Goal: Book appointment/travel/reservation

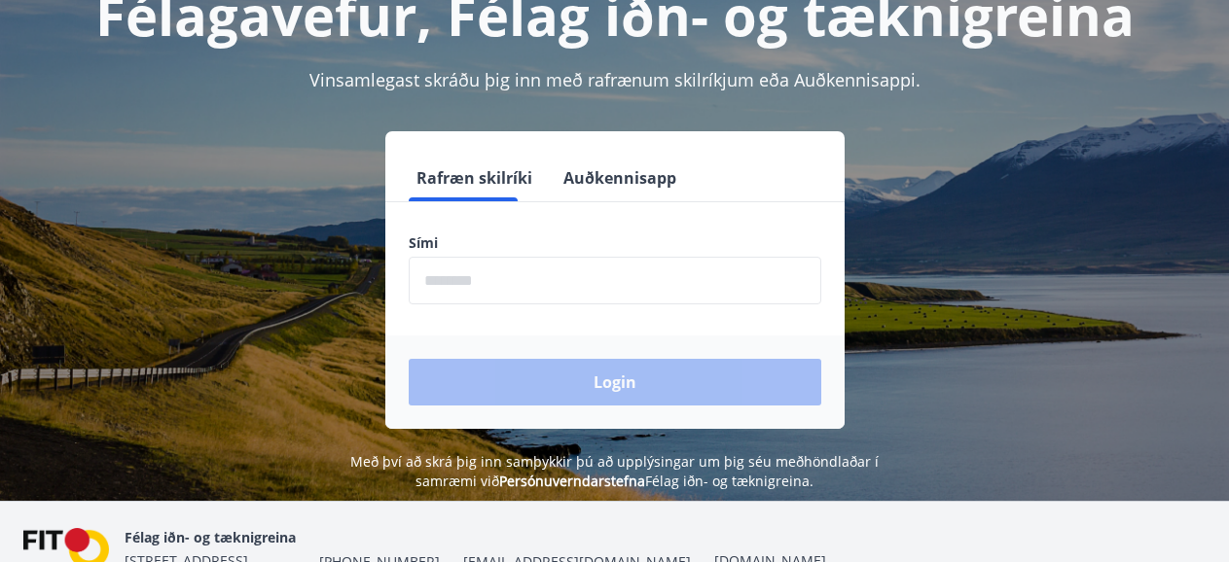
scroll to position [140, 0]
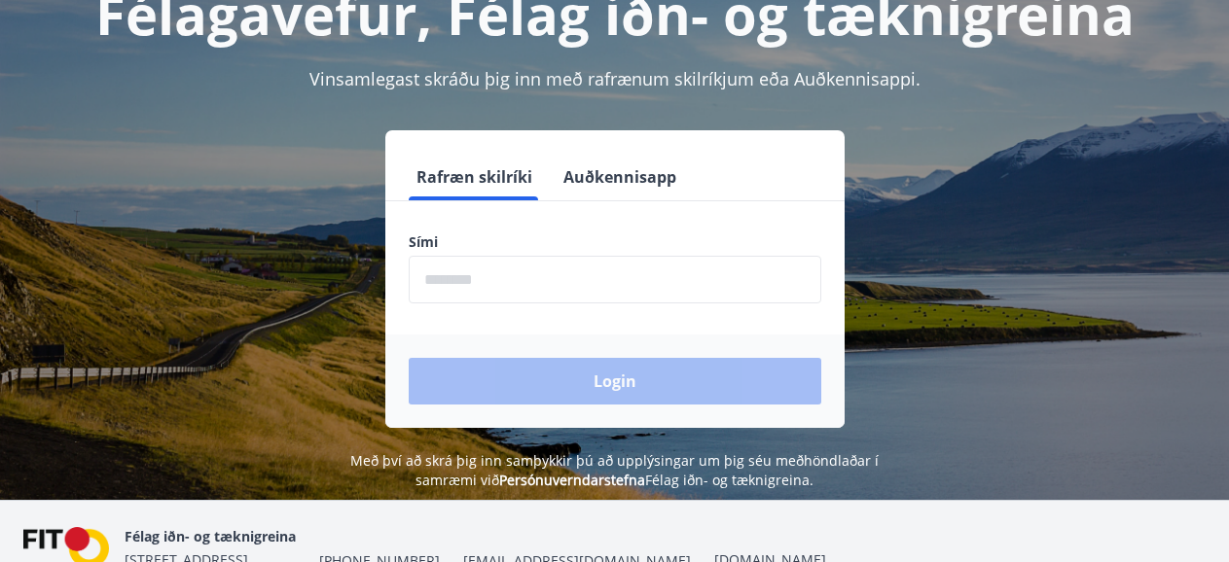
click at [474, 279] on input "phone" at bounding box center [615, 280] width 413 height 48
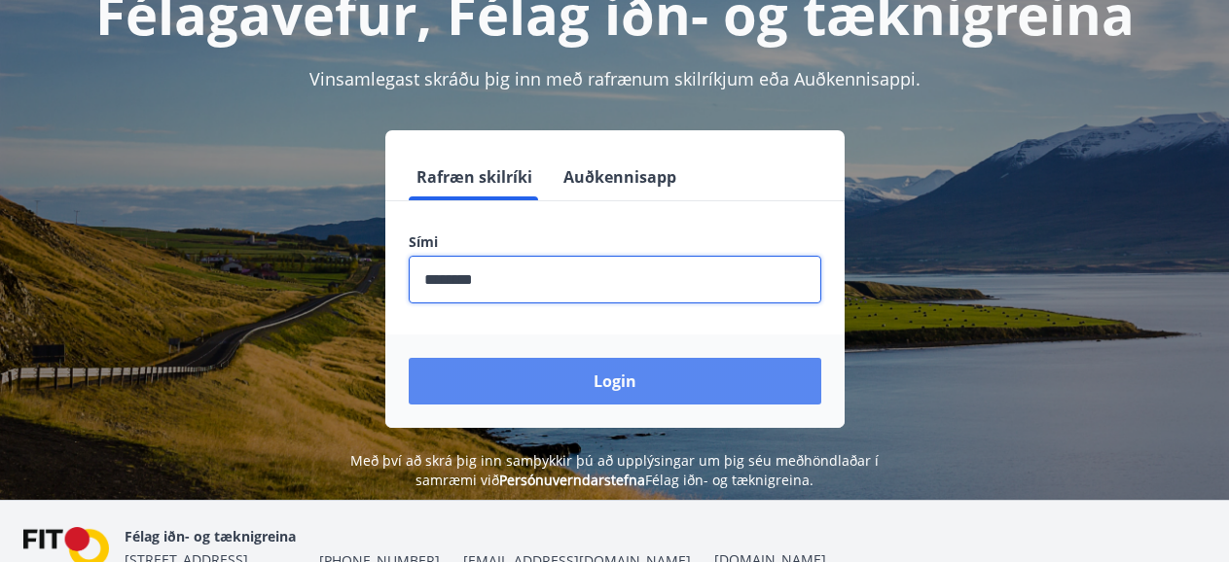
type input "********"
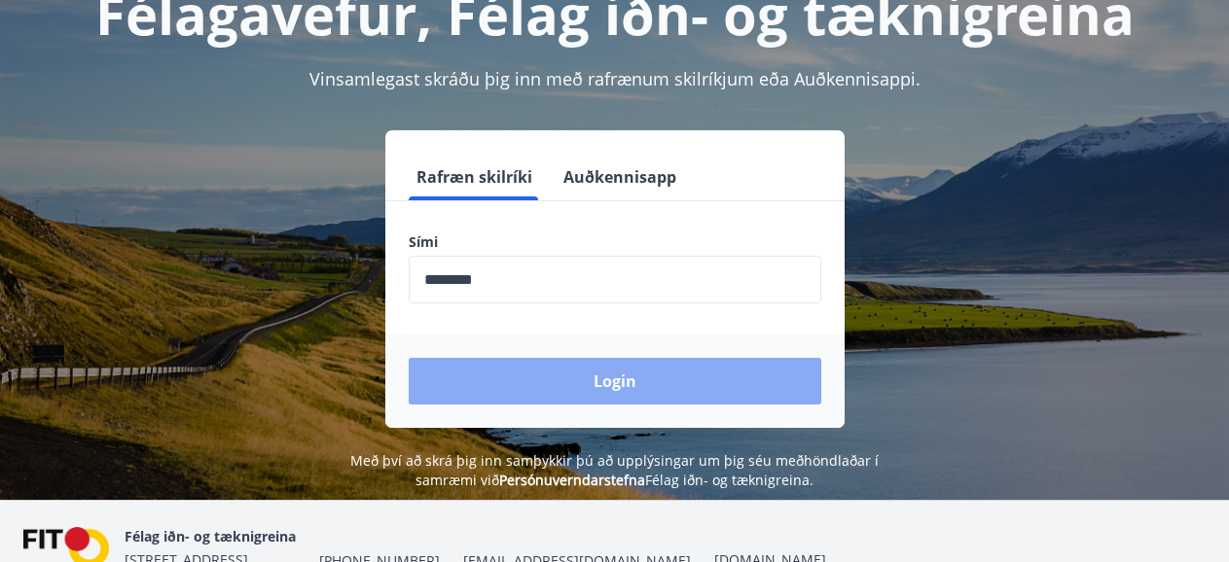
click at [604, 383] on button "Login" at bounding box center [615, 381] width 413 height 47
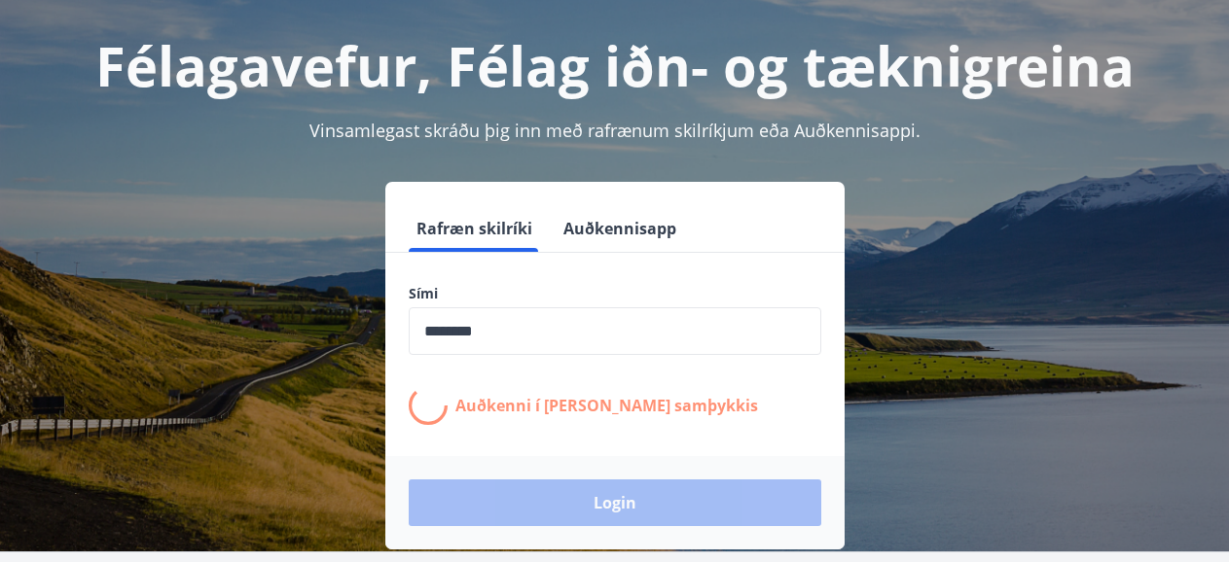
scroll to position [89, 0]
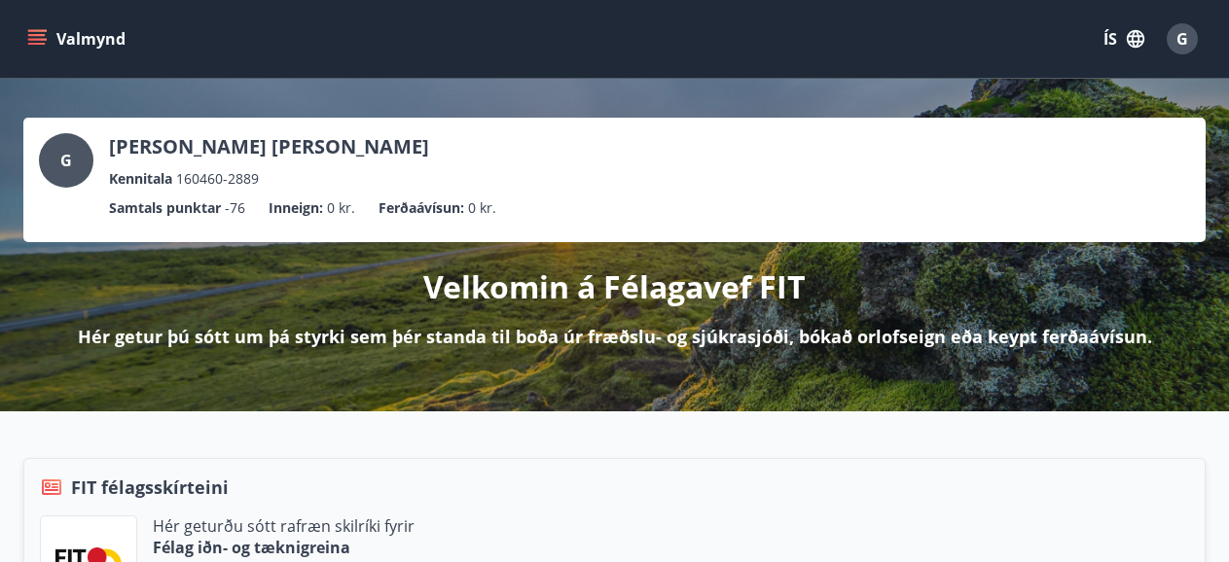
click at [47, 43] on icon "menu" at bounding box center [36, 38] width 19 height 19
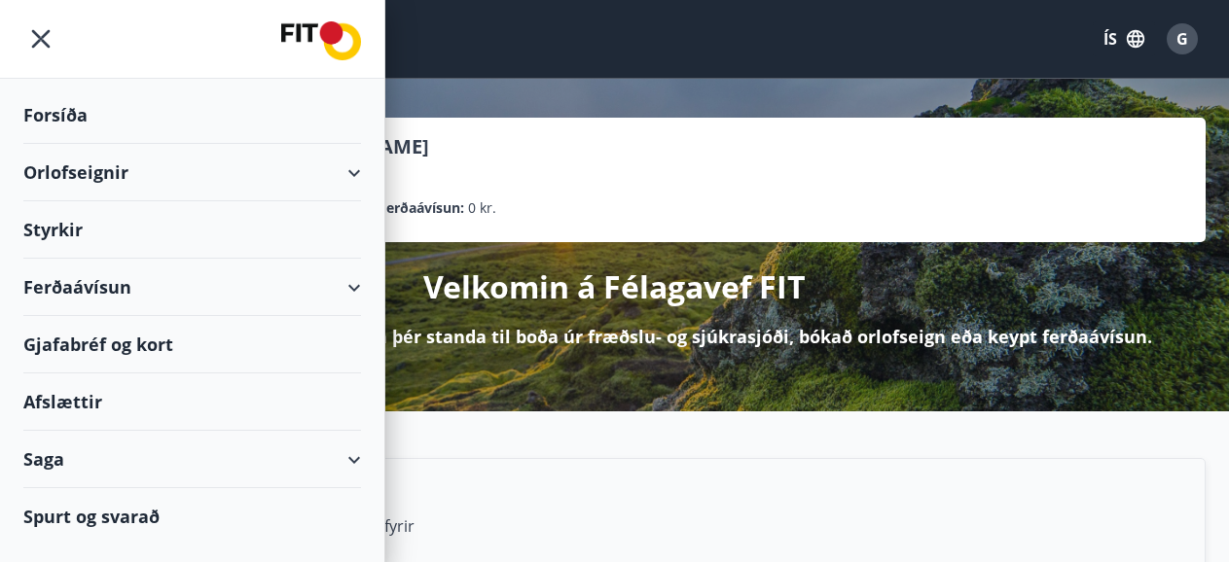
click at [99, 181] on div "Orlofseignir" at bounding box center [192, 172] width 338 height 57
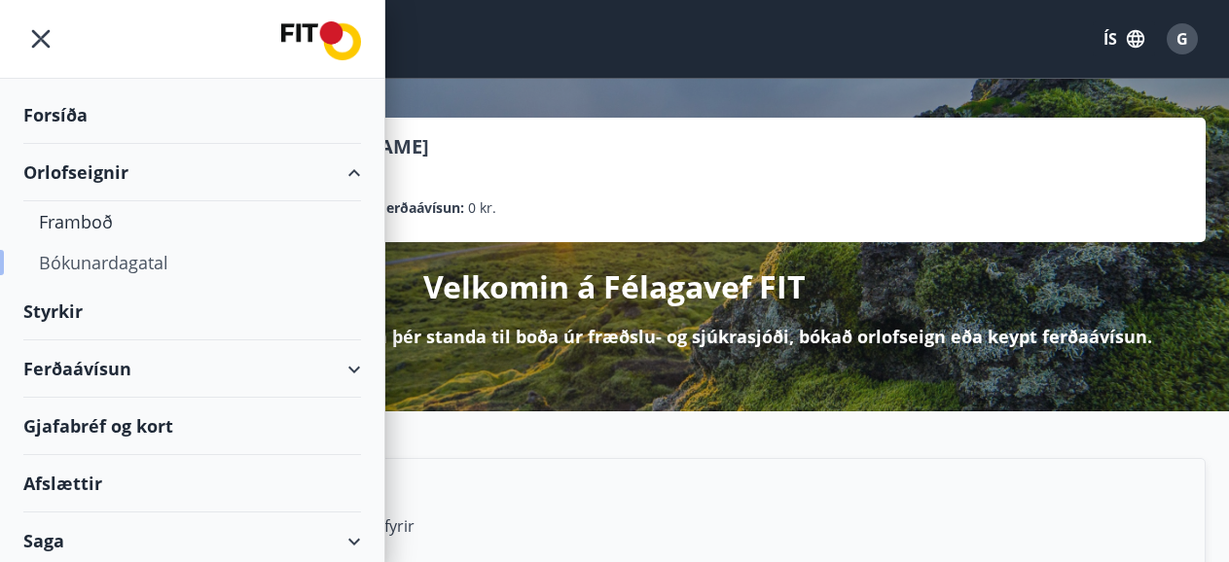
click at [108, 270] on div "Bókunardagatal" at bounding box center [192, 262] width 307 height 41
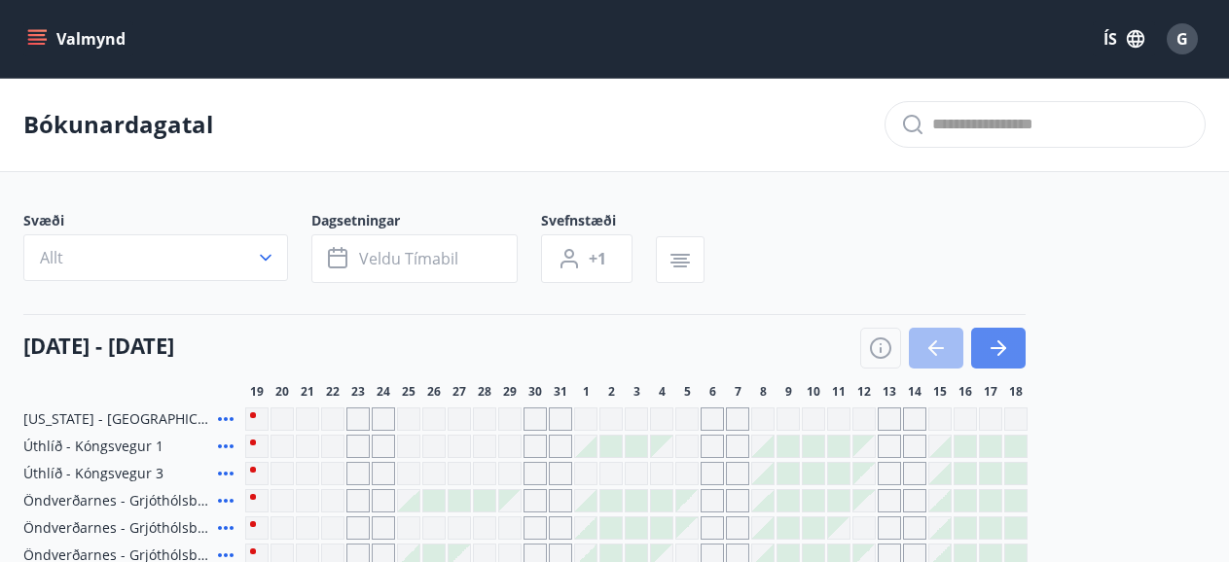
click at [1002, 337] on icon "button" at bounding box center [998, 348] width 23 height 23
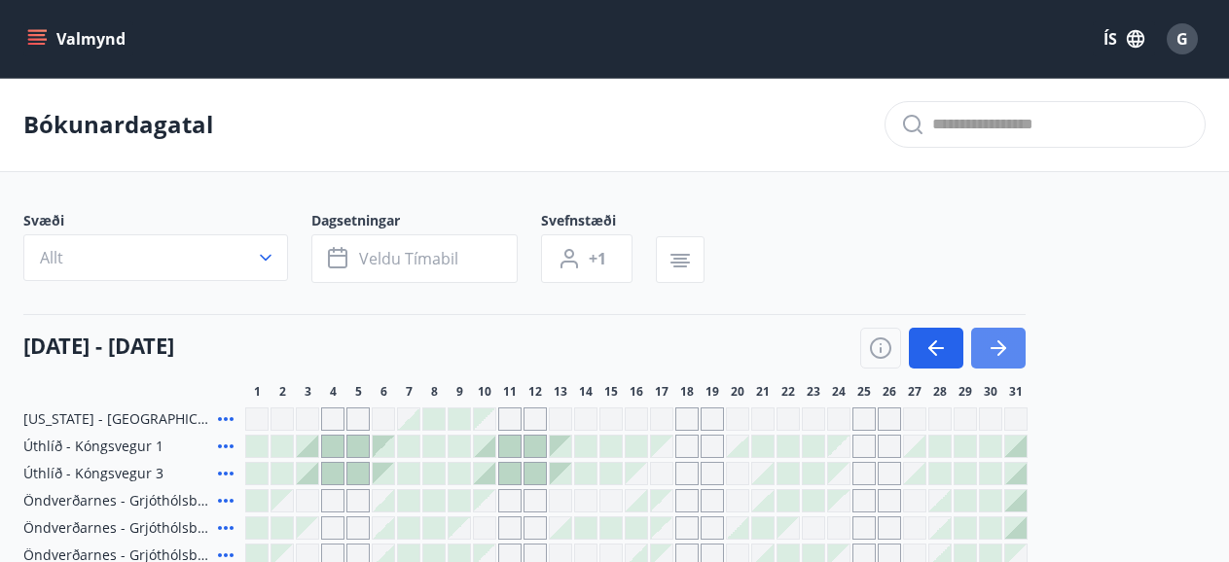
click at [1002, 337] on icon "button" at bounding box center [998, 348] width 23 height 23
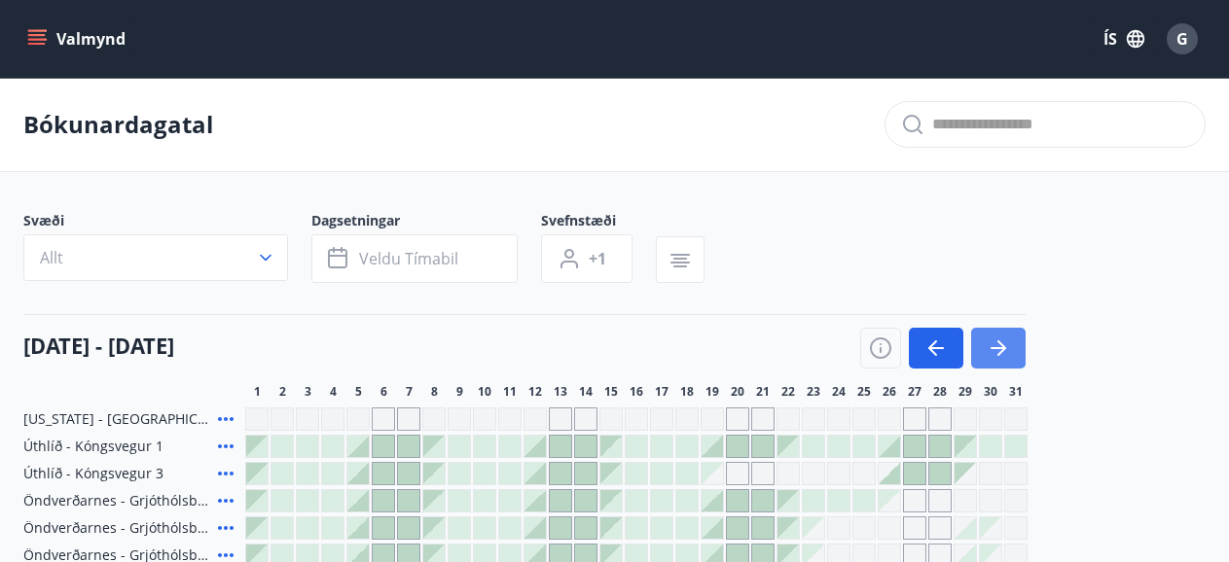
click at [996, 337] on icon "button" at bounding box center [998, 348] width 23 height 23
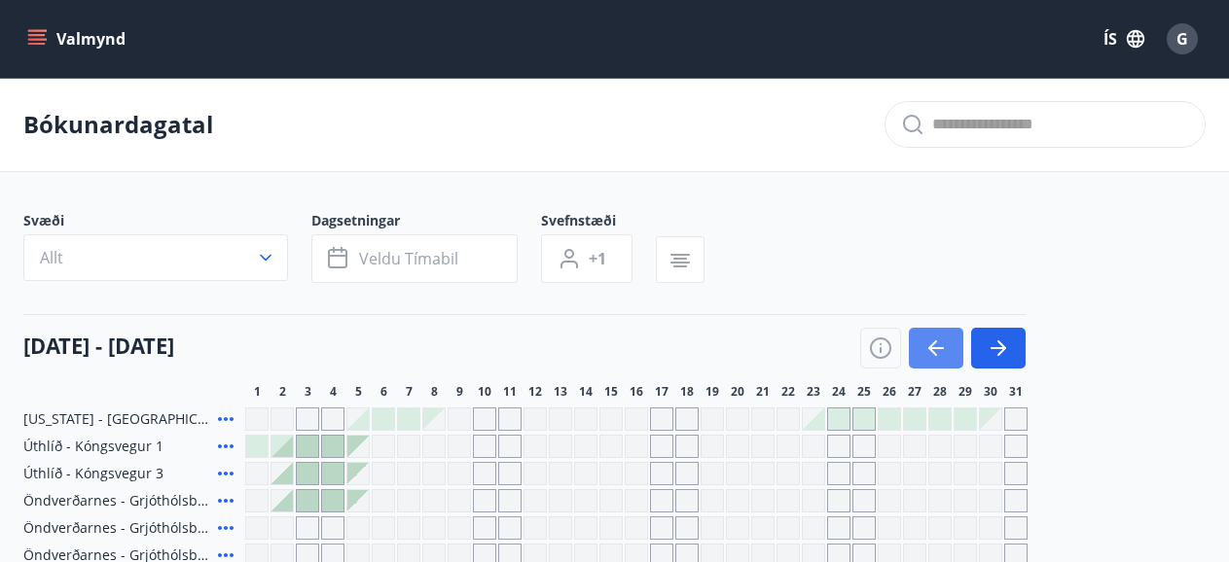
scroll to position [46, 0]
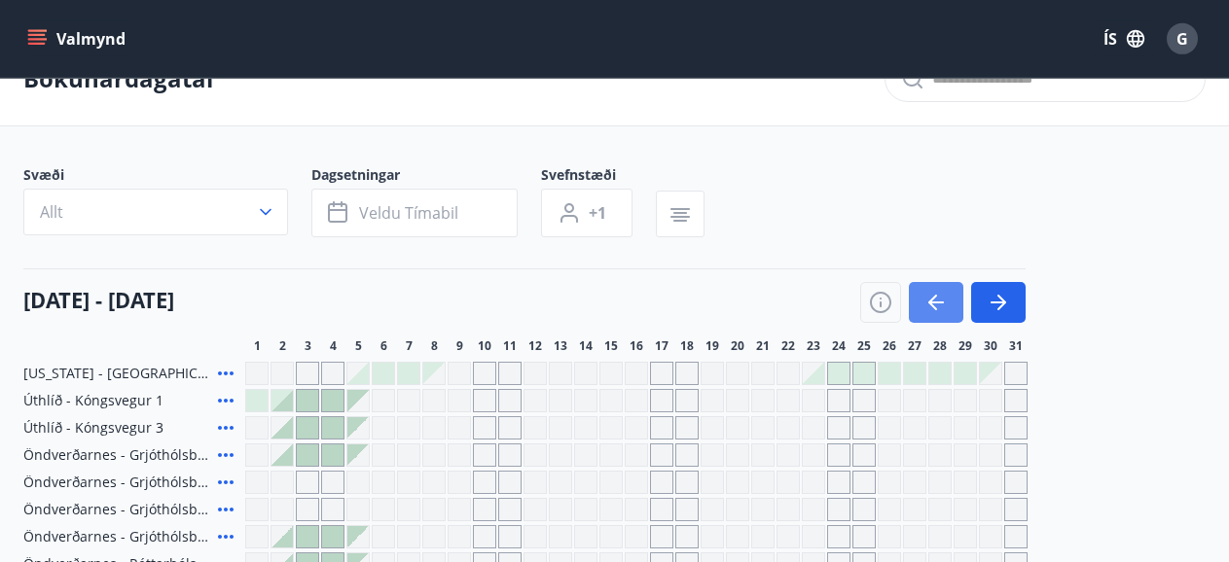
click at [930, 296] on icon "button" at bounding box center [935, 302] width 23 height 23
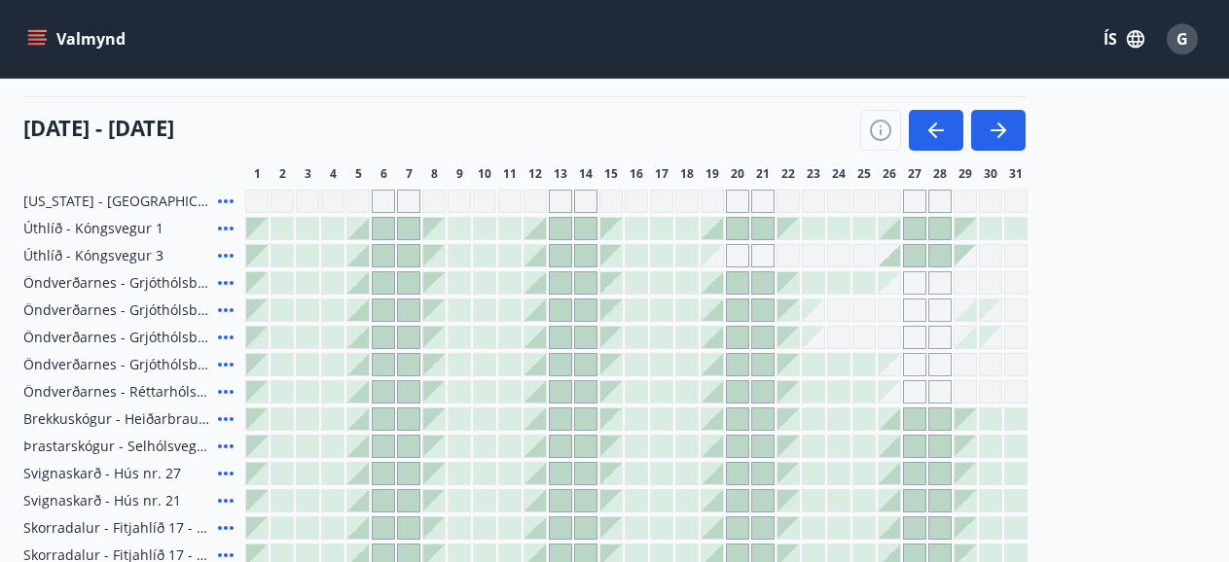
scroll to position [221, 0]
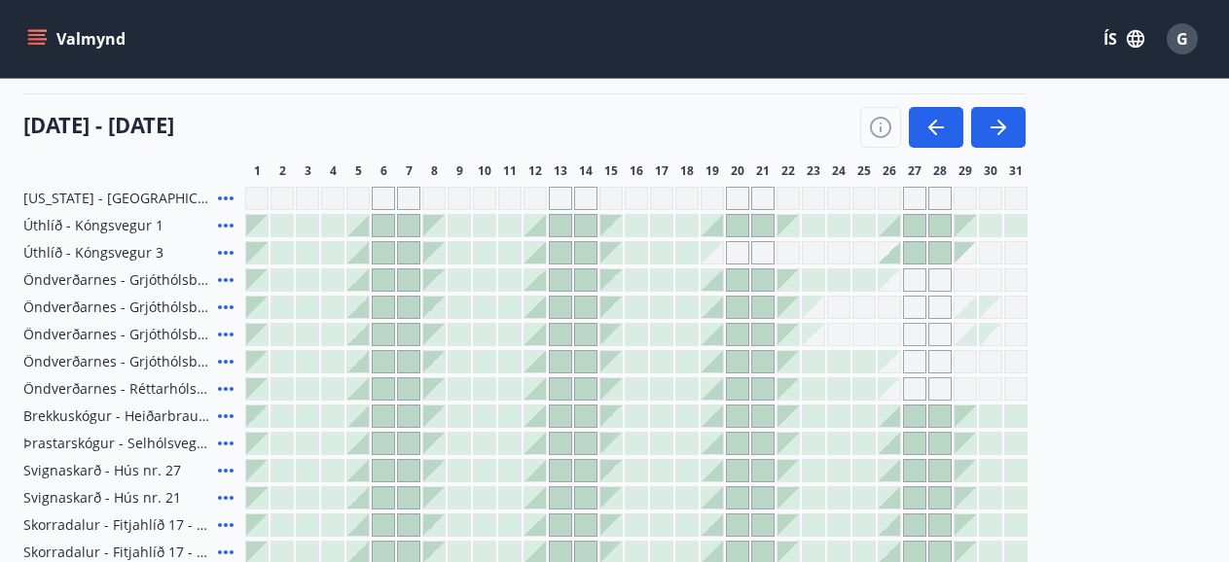
click at [228, 278] on icon at bounding box center [225, 280] width 23 height 23
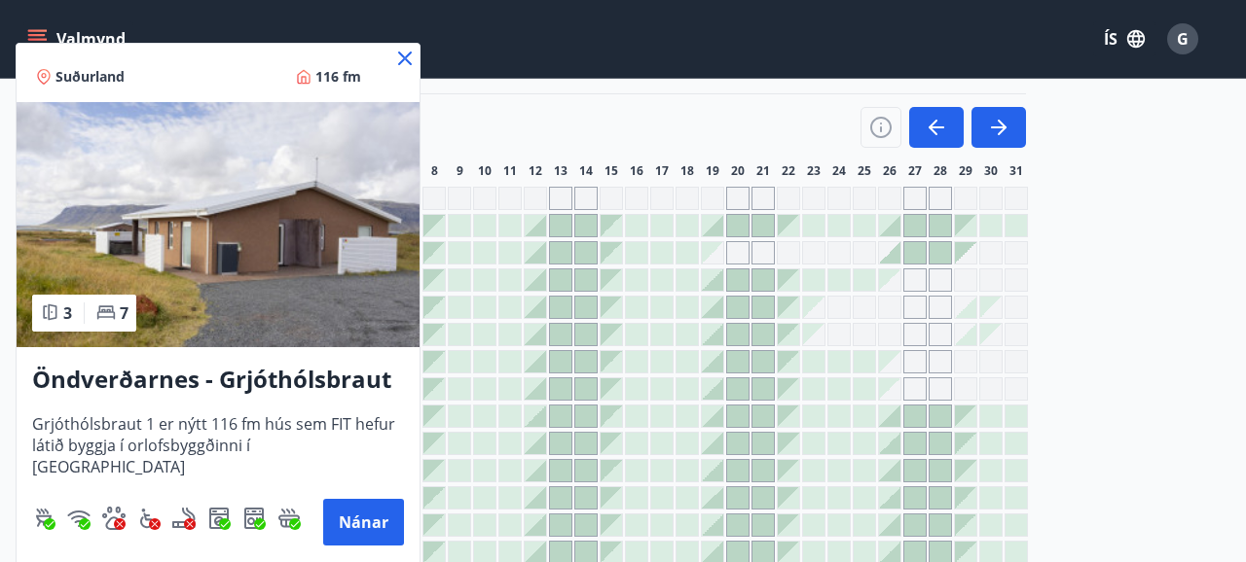
click at [410, 54] on icon at bounding box center [405, 59] width 14 height 14
click at [403, 62] on div "Valmynd ÍS G" at bounding box center [614, 39] width 1229 height 78
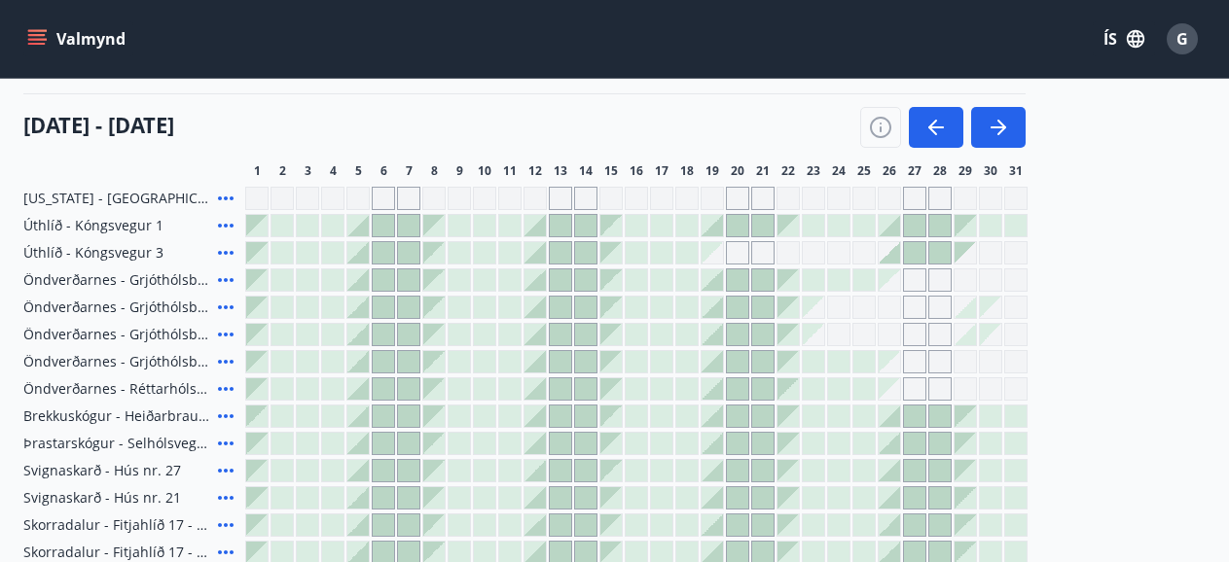
click at [718, 287] on div at bounding box center [712, 280] width 21 height 21
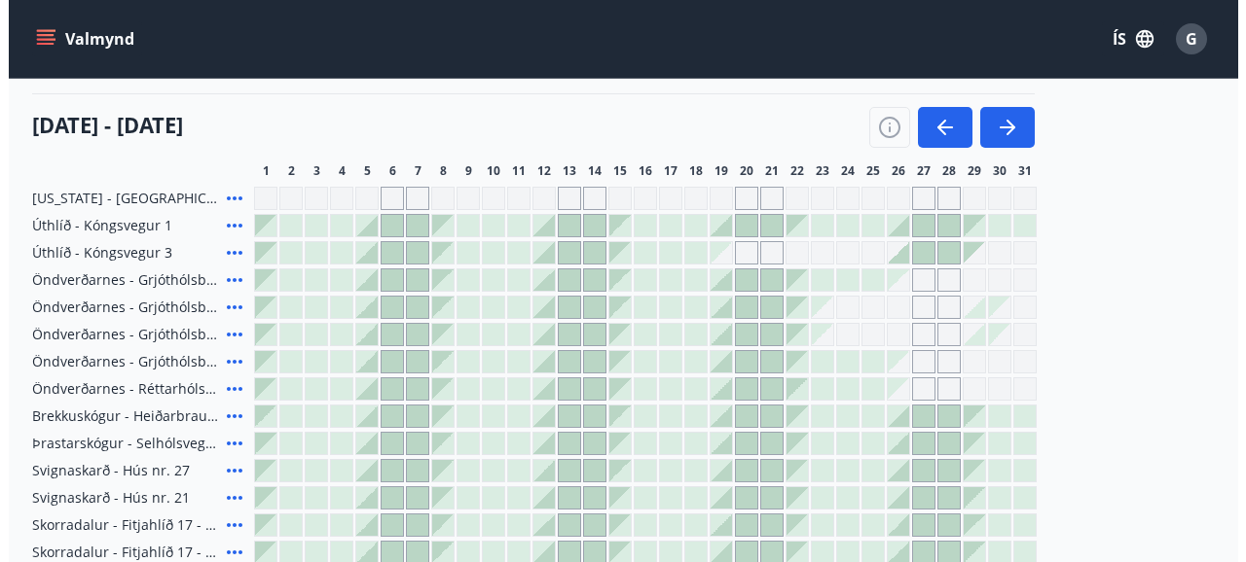
scroll to position [272, 0]
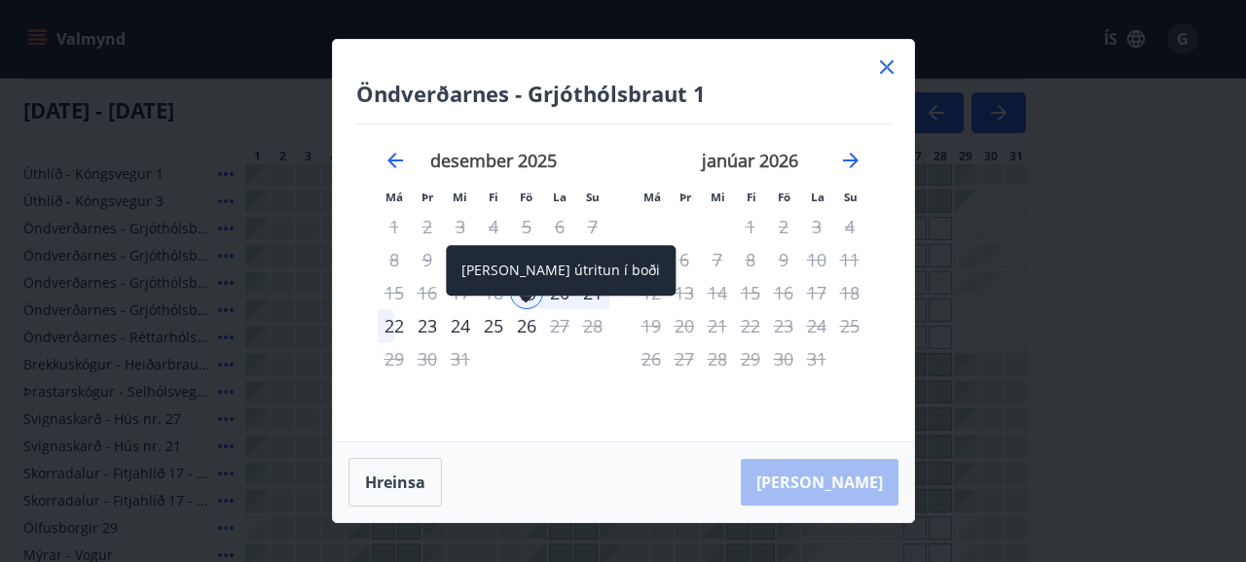
click at [527, 329] on div "26" at bounding box center [526, 325] width 33 height 33
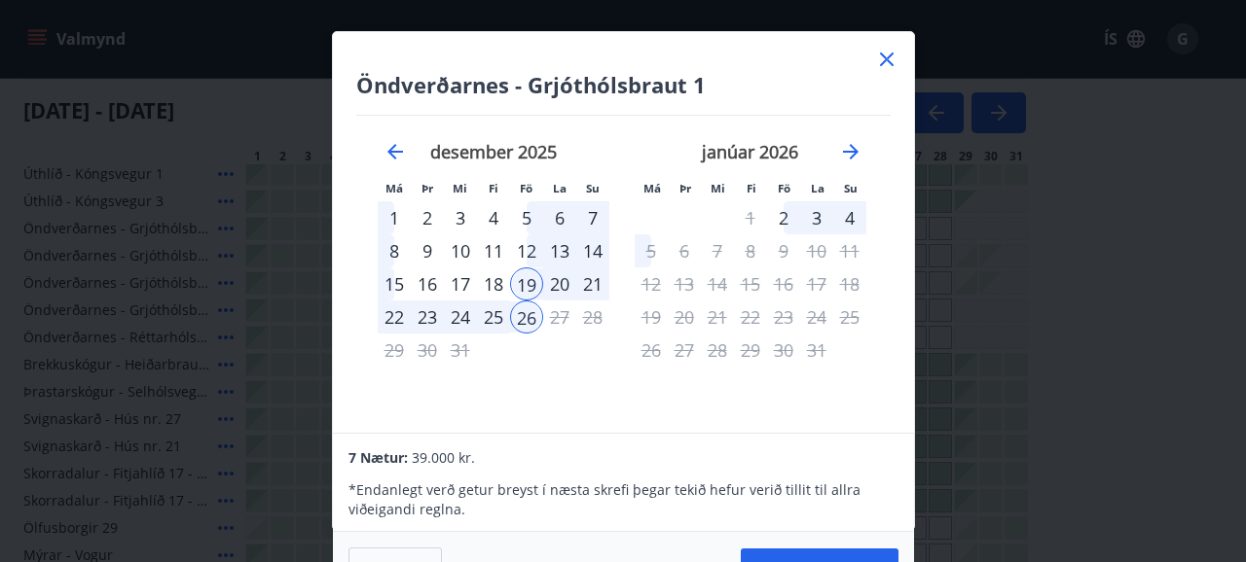
scroll to position [0, 0]
drag, startPoint x: 778, startPoint y: 84, endPoint x: 777, endPoint y: 6, distance: 77.9
click at [777, 32] on div "Öndverðarnes - Grjóthólsbraut 1 Má Þr Mi Fi Fö La Su Má Þr Mi Fi Fö La Su [DATE…" at bounding box center [623, 232] width 581 height 401
click at [860, 553] on button "[PERSON_NAME]" at bounding box center [820, 572] width 158 height 47
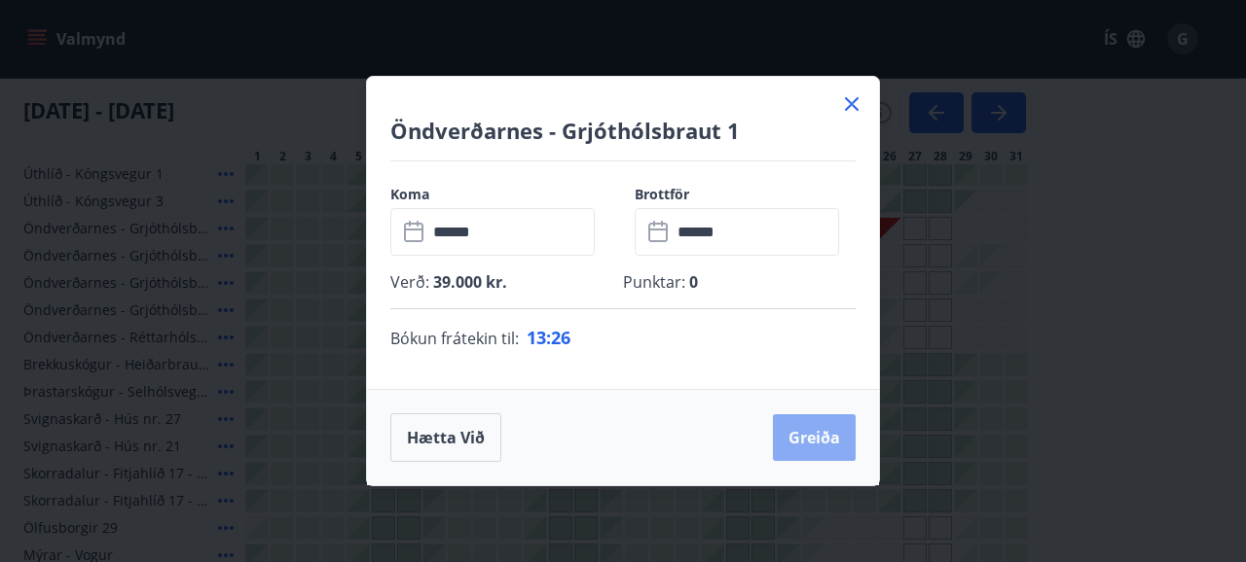
click at [815, 435] on button "Greiða" at bounding box center [814, 438] width 83 height 47
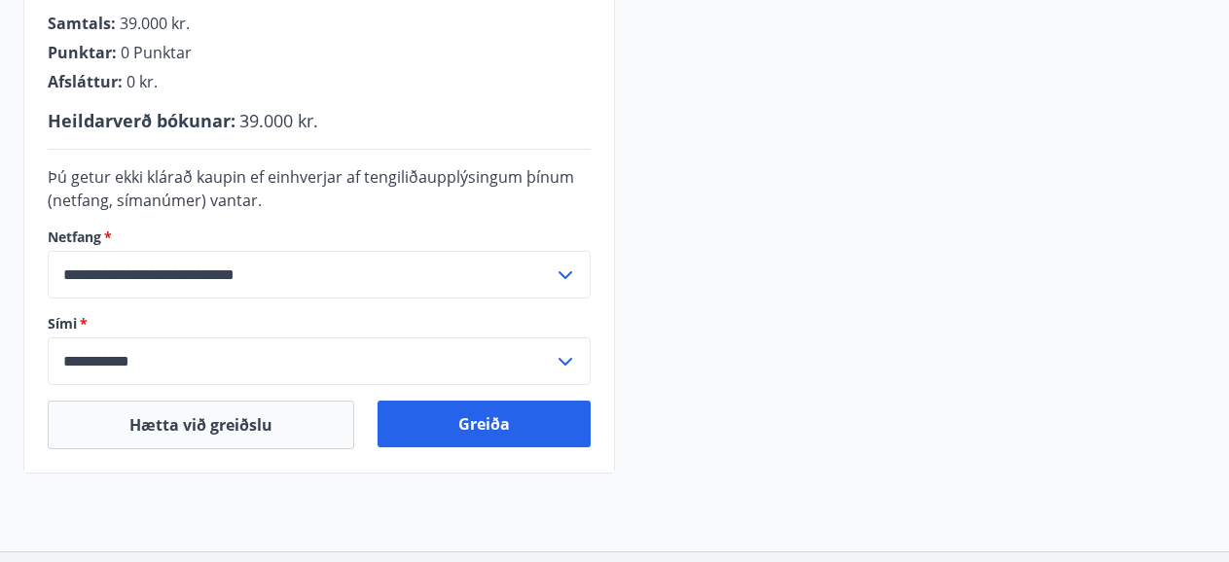
scroll to position [547, 0]
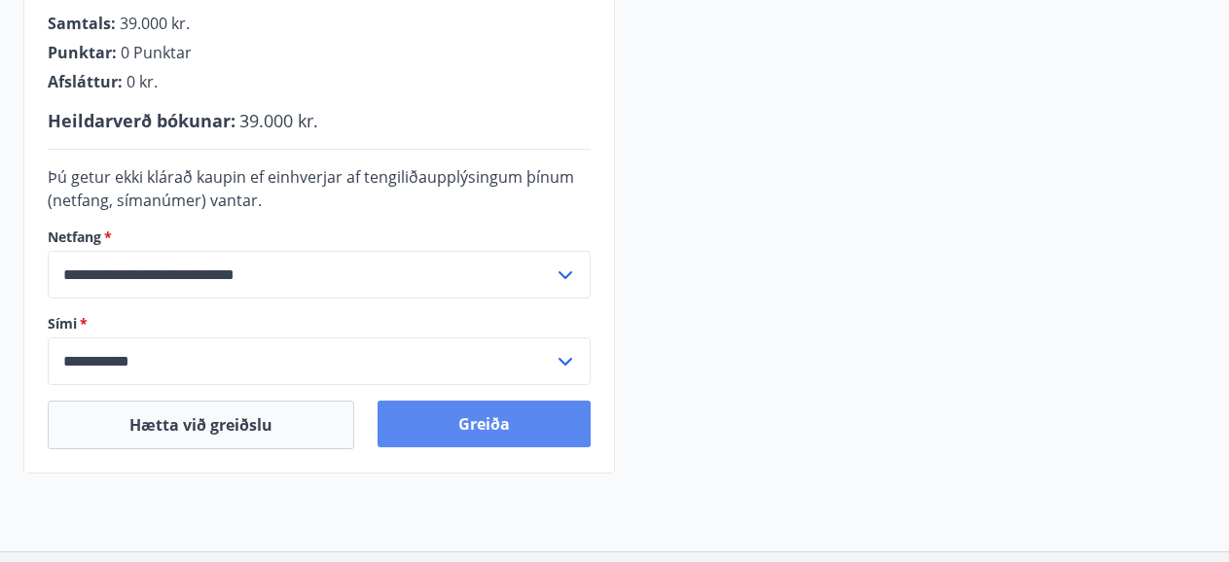
click at [498, 428] on button "Greiða" at bounding box center [484, 424] width 213 height 47
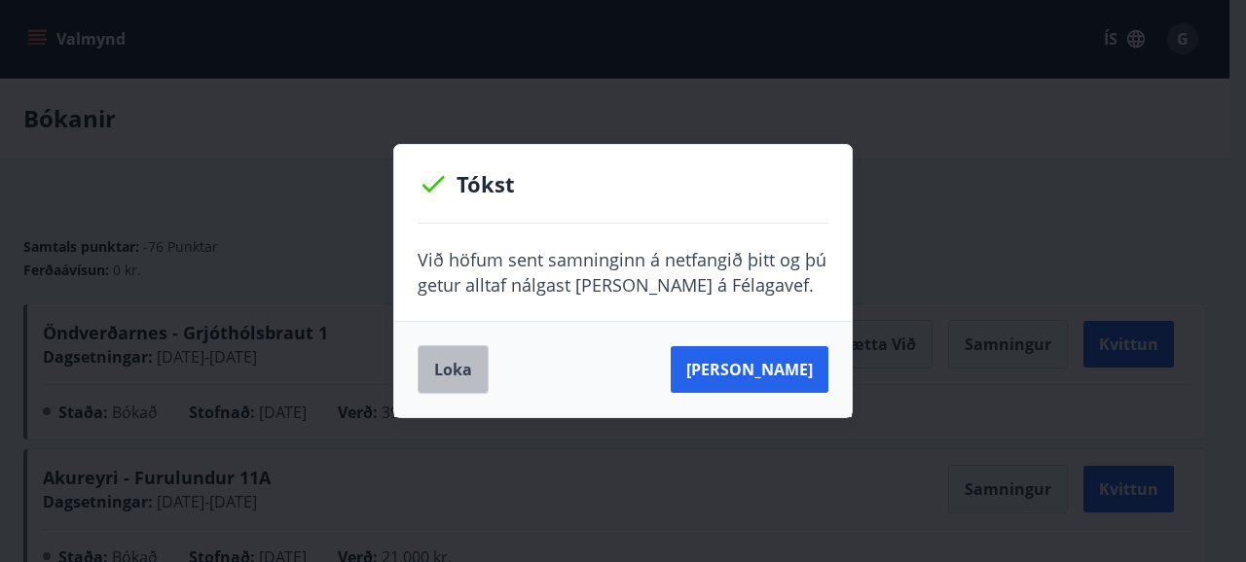
click at [455, 377] on button "Loka" at bounding box center [452, 369] width 71 height 49
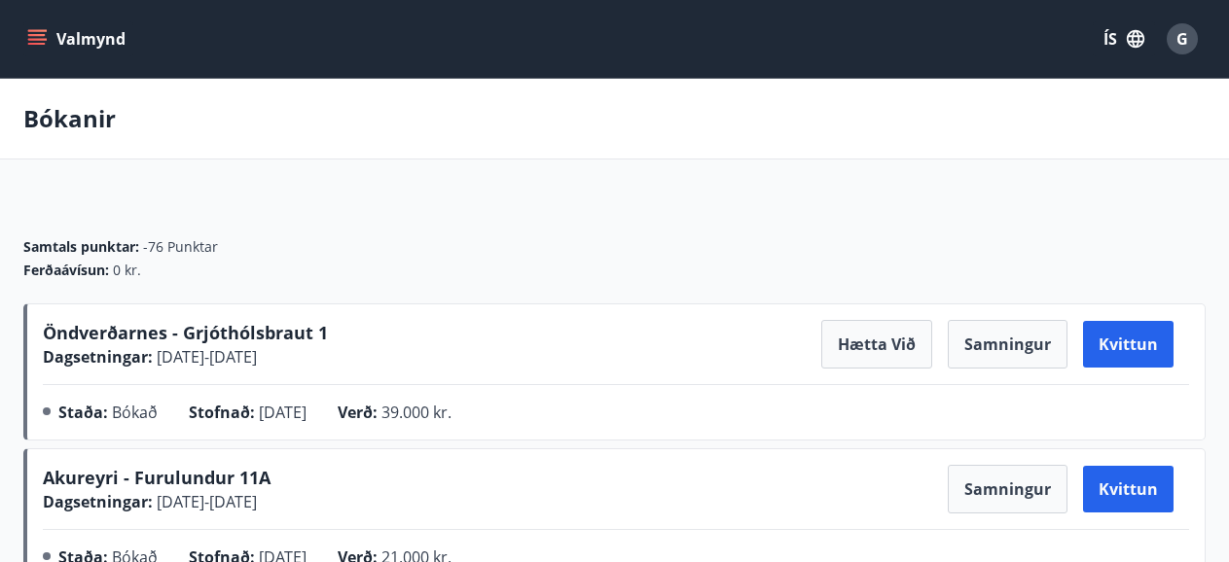
click at [40, 37] on icon "menu" at bounding box center [36, 38] width 19 height 19
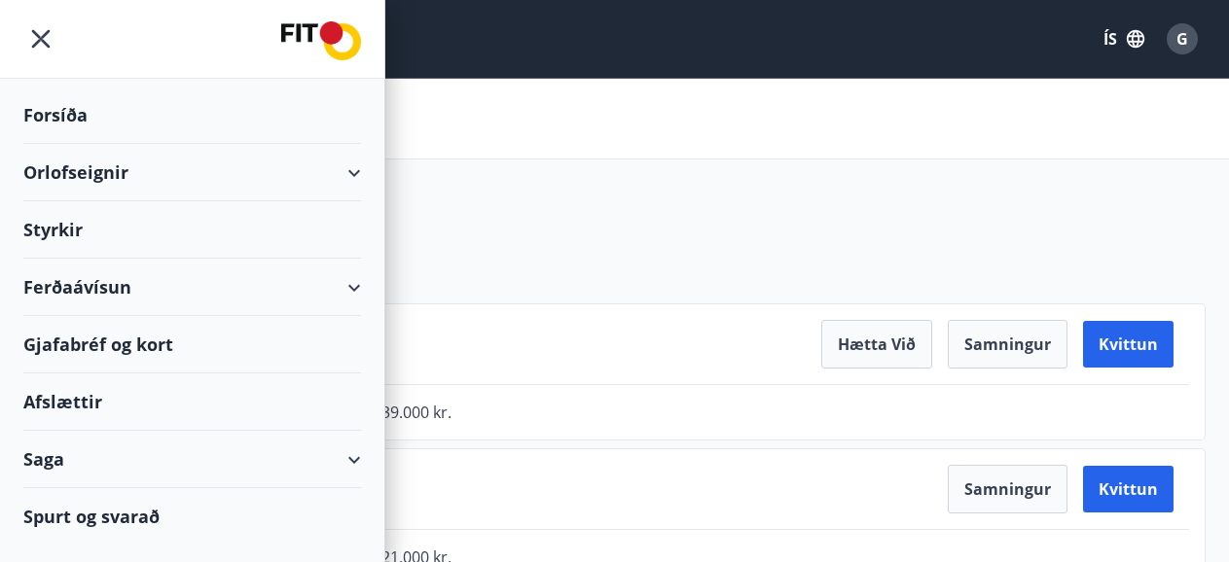
click at [357, 170] on div "Orlofseignir" at bounding box center [192, 172] width 338 height 57
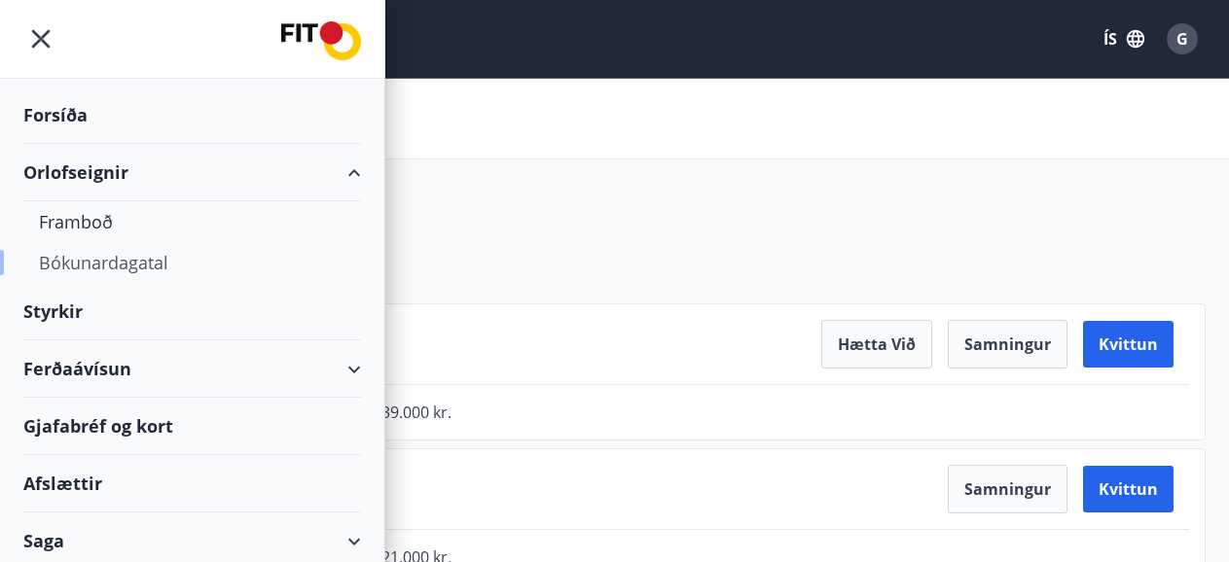
click at [140, 267] on div "Bókunardagatal" at bounding box center [192, 262] width 307 height 41
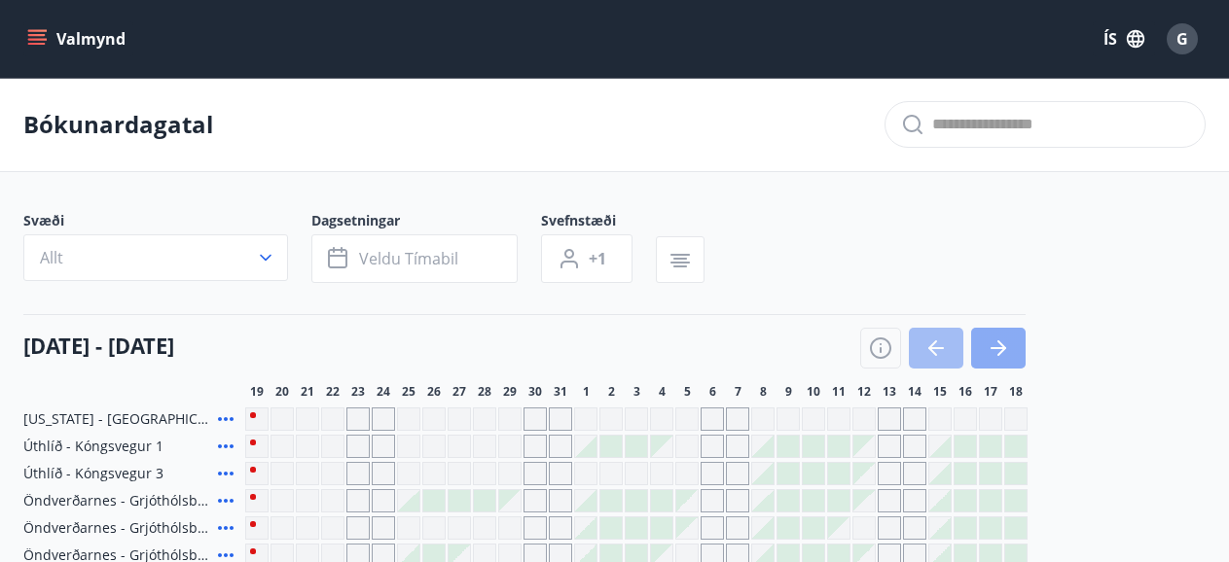
click at [993, 347] on icon "button" at bounding box center [998, 348] width 23 height 23
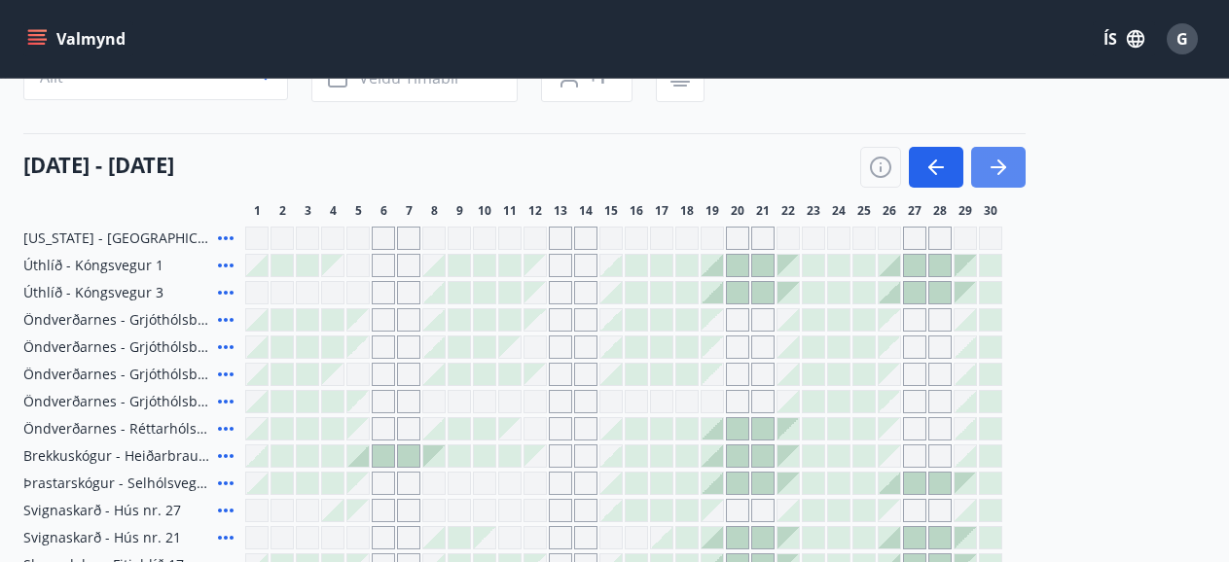
scroll to position [195, 0]
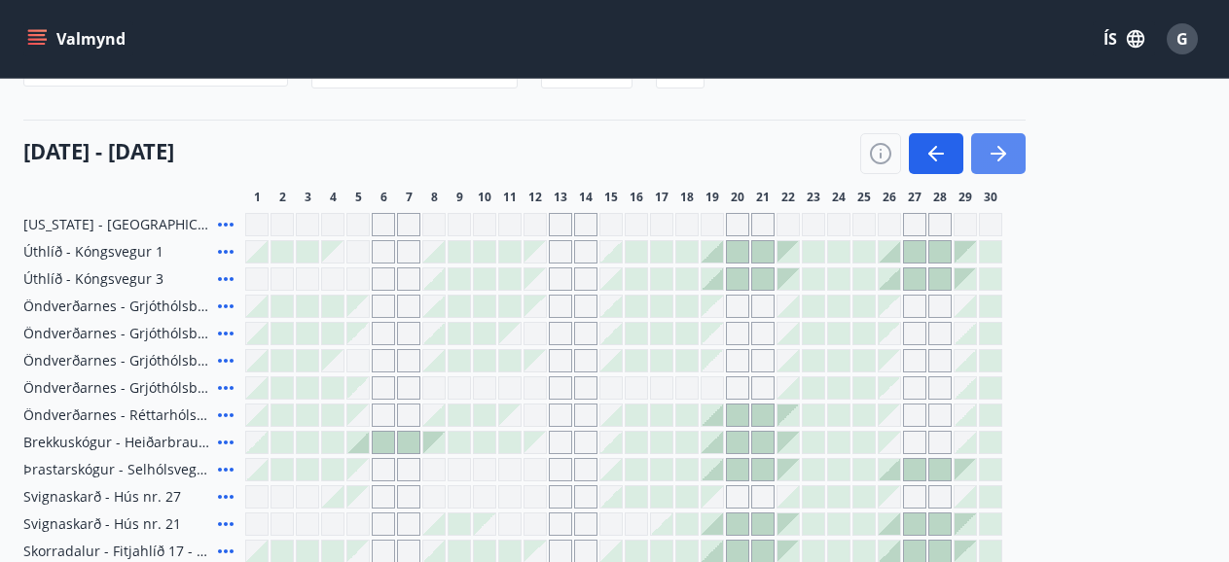
click at [996, 158] on icon "button" at bounding box center [998, 153] width 23 height 23
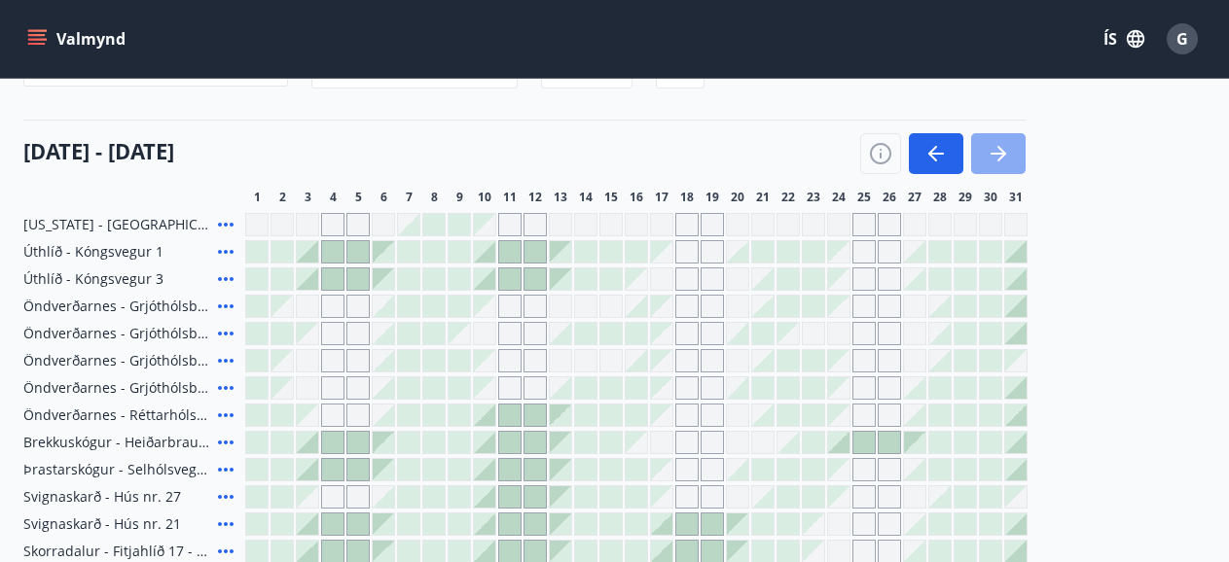
click at [999, 153] on icon "button" at bounding box center [999, 154] width 16 height 2
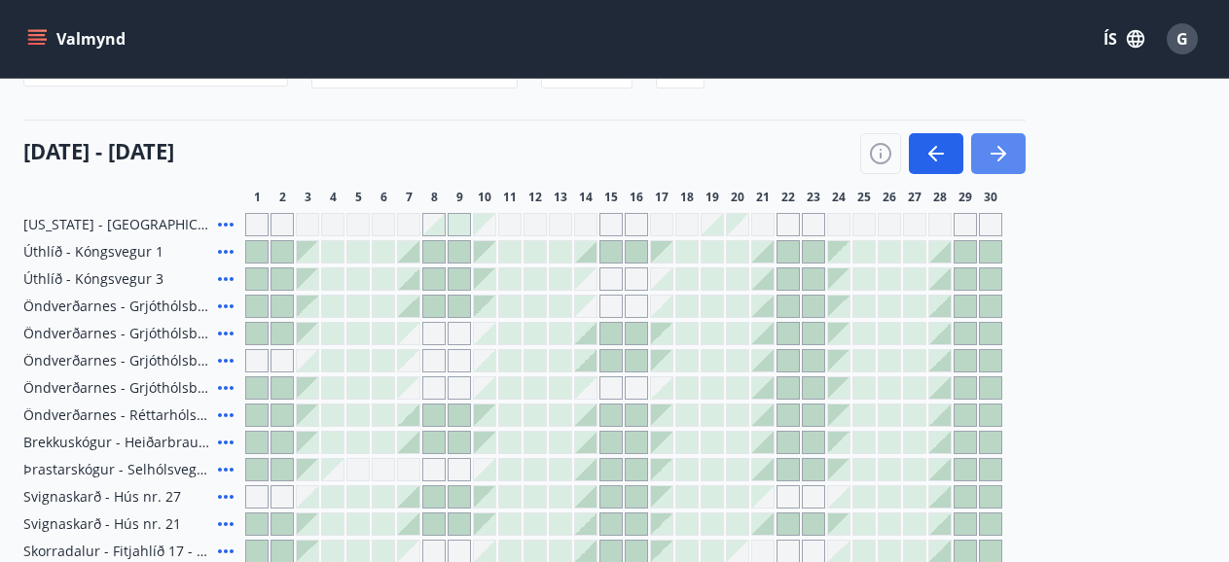
click at [999, 153] on icon "button" at bounding box center [999, 154] width 16 height 2
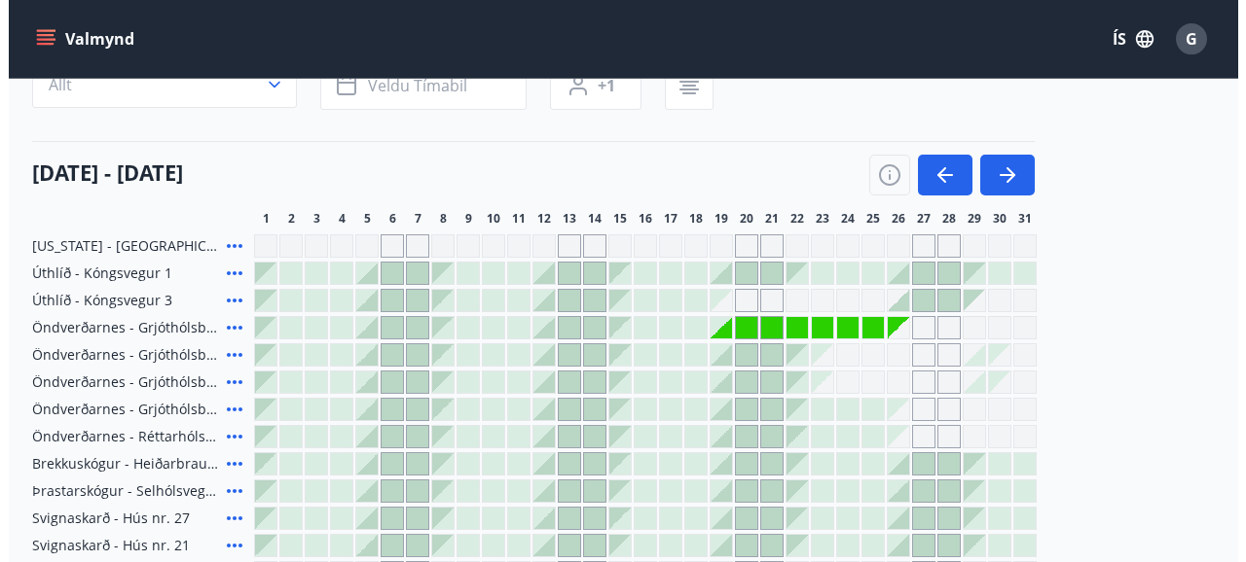
scroll to position [173, 0]
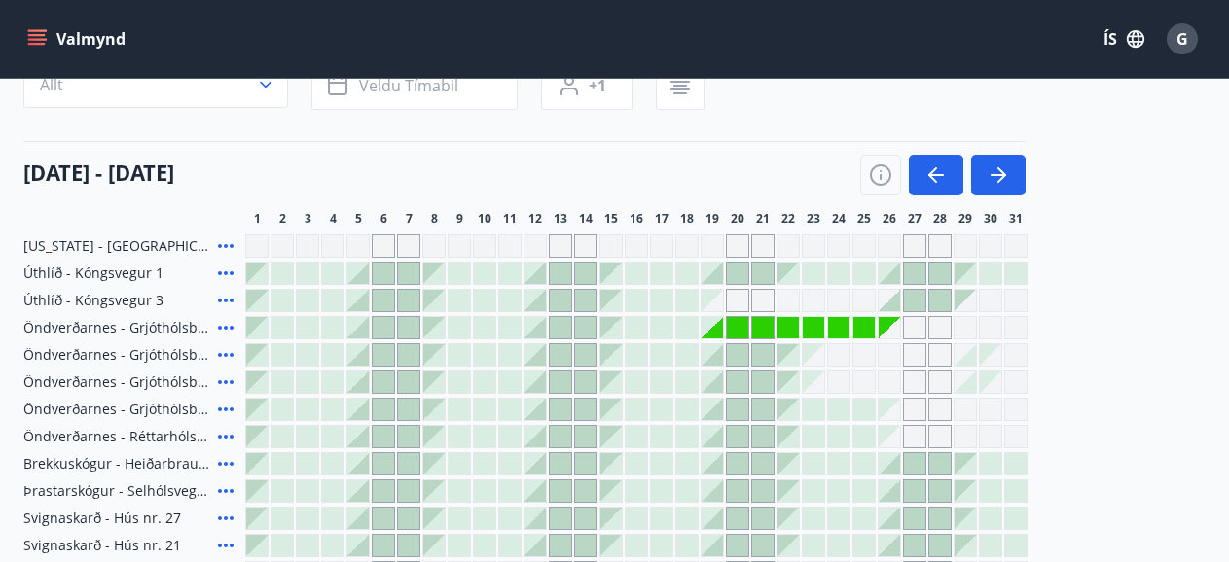
click at [759, 407] on div at bounding box center [762, 409] width 21 height 21
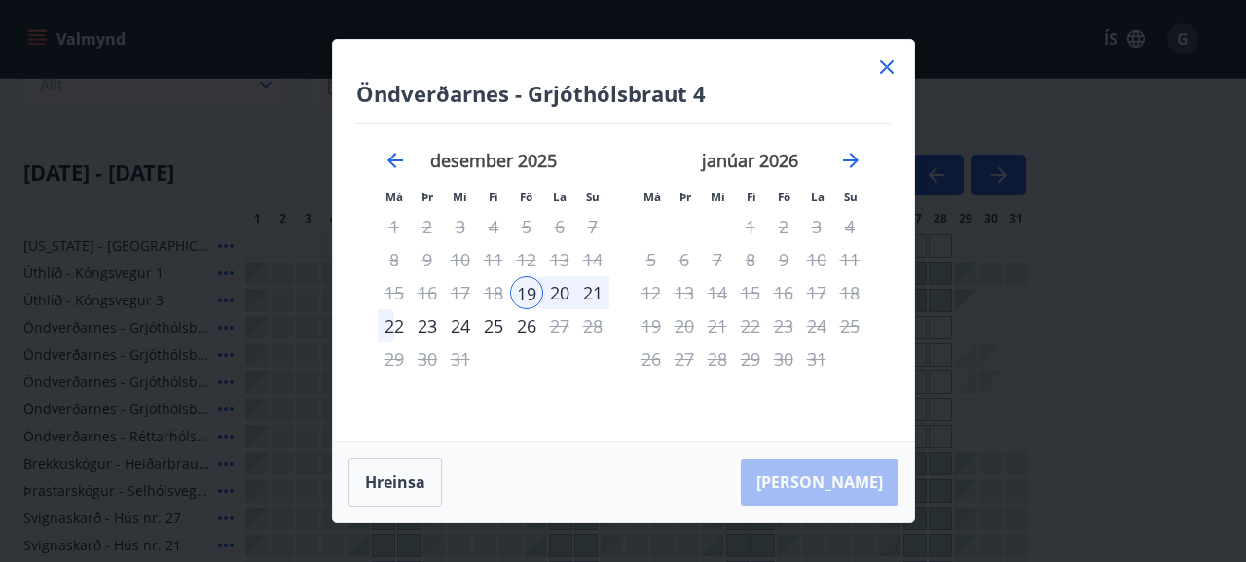
click at [586, 298] on div "21" at bounding box center [592, 292] width 33 height 33
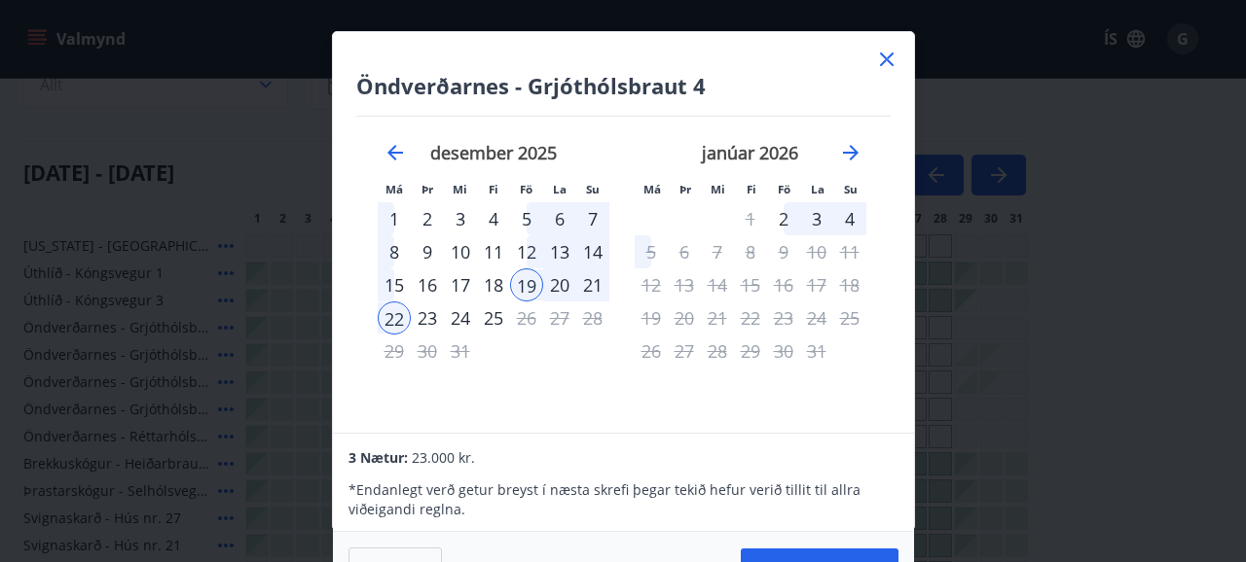
click at [421, 317] on div "23" at bounding box center [427, 318] width 33 height 33
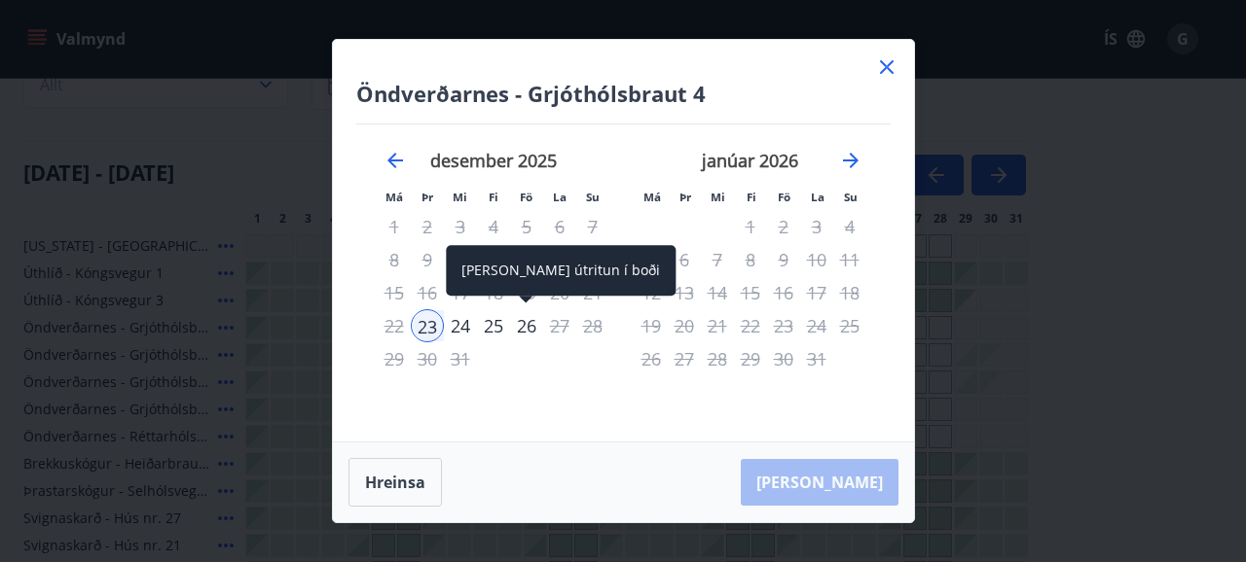
click at [525, 330] on div "26" at bounding box center [526, 325] width 33 height 33
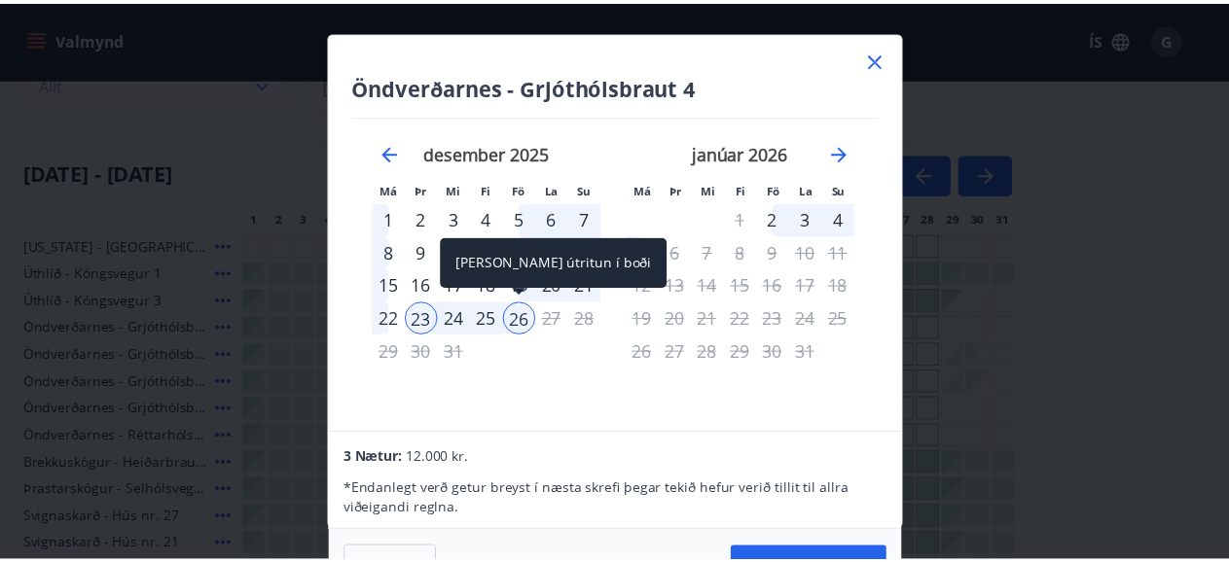
scroll to position [1, 0]
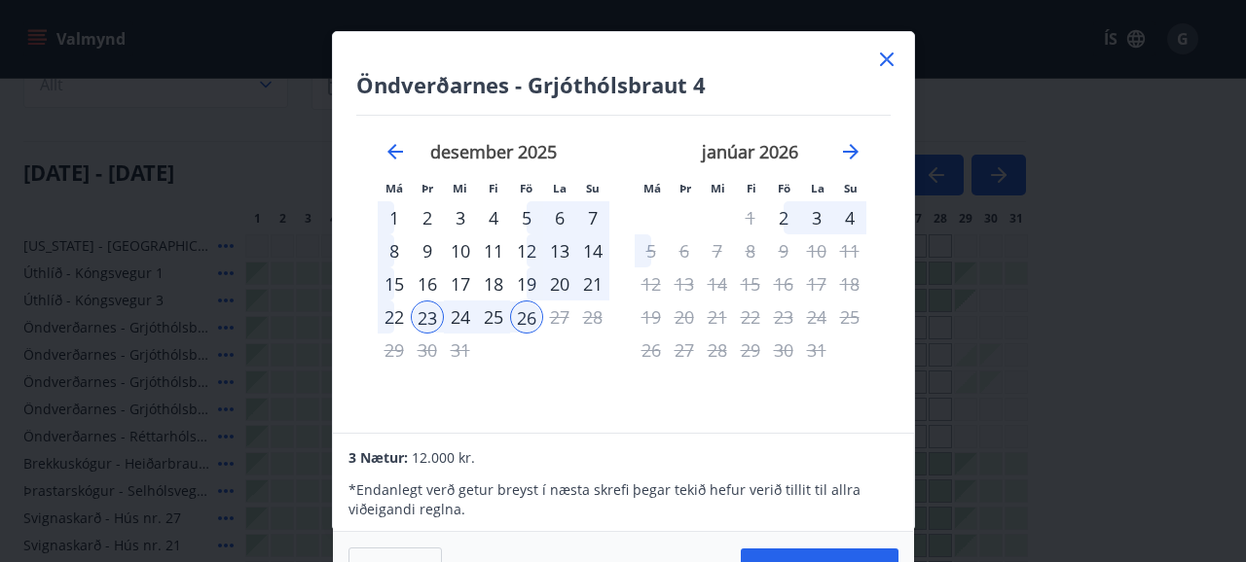
click at [889, 60] on icon at bounding box center [886, 59] width 23 height 23
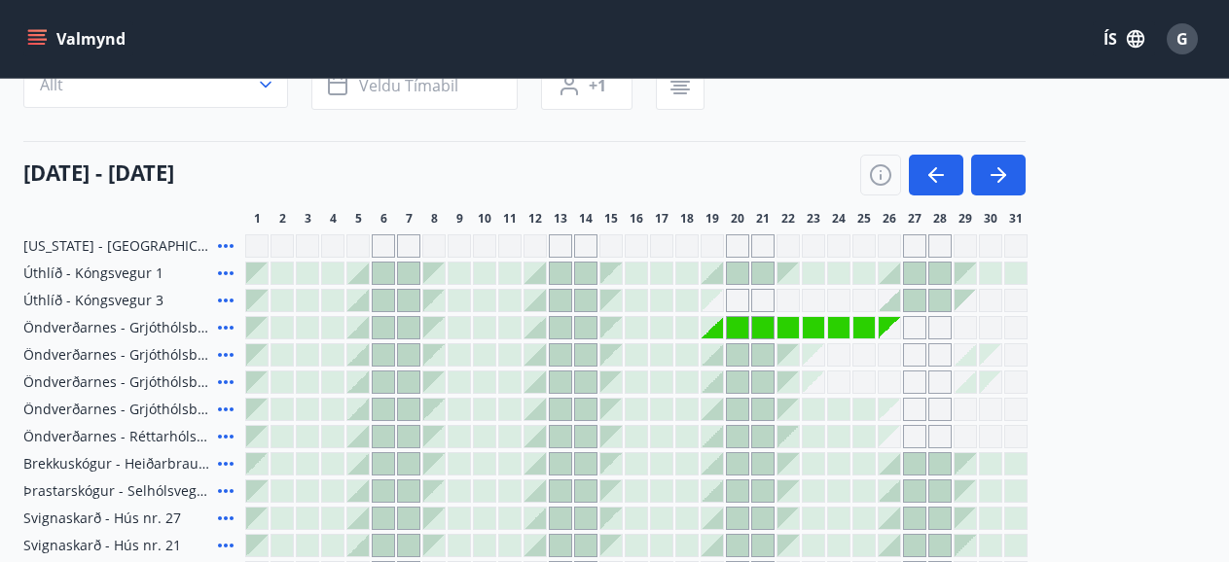
click at [886, 57] on div "Valmynd ÍS G" at bounding box center [614, 39] width 1182 height 47
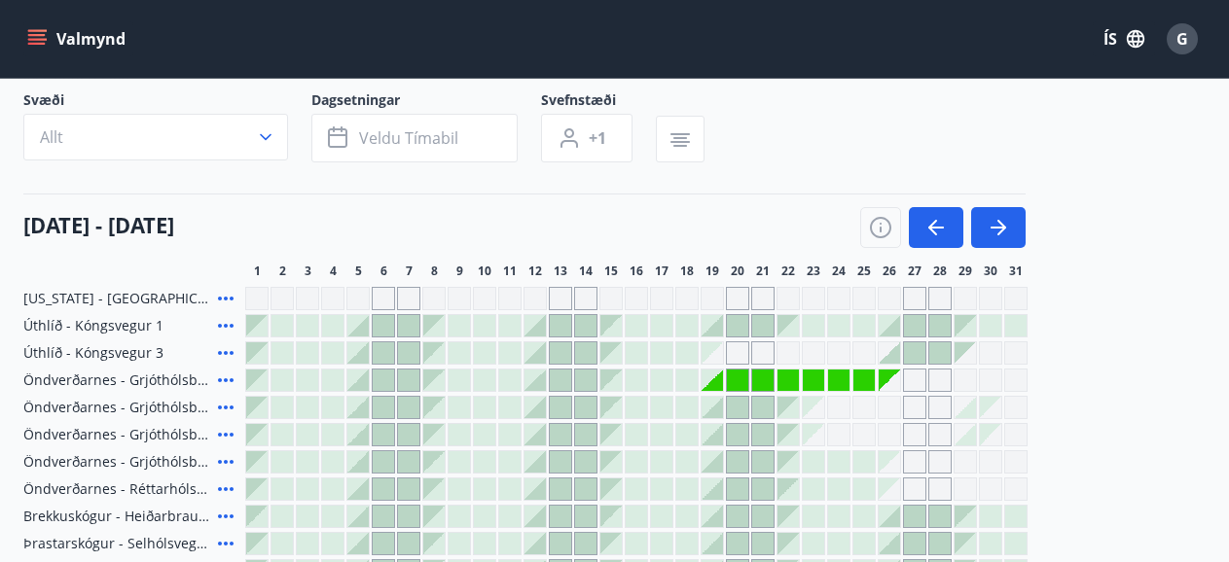
scroll to position [0, 0]
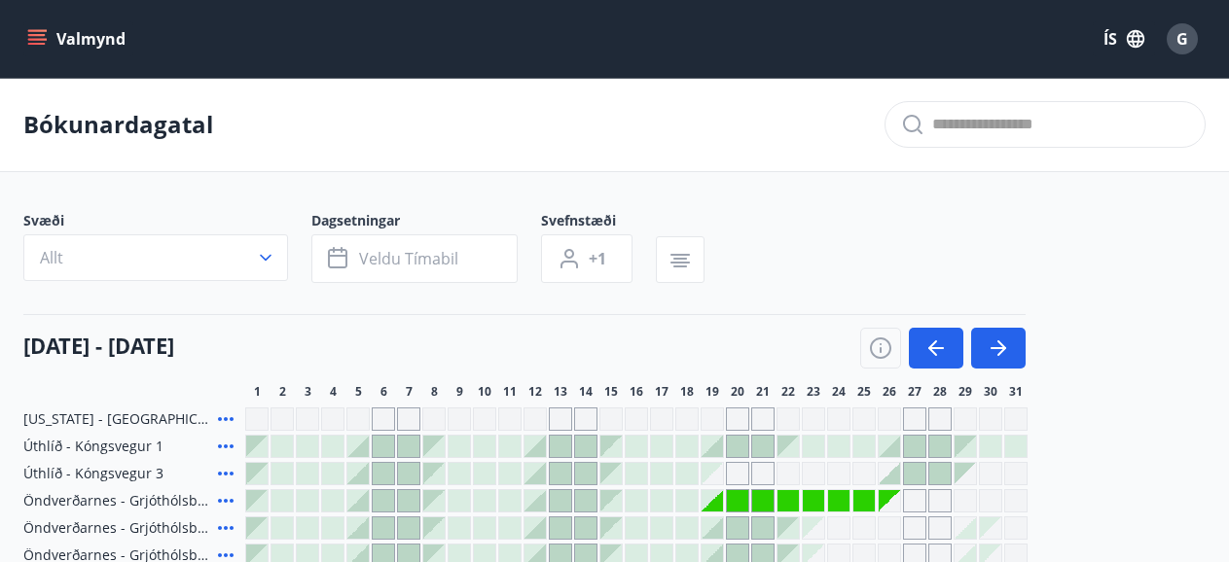
click at [1119, 388] on div "1 2 3 4 5 6 7 8 9 10 11 12 13 14 15 16 17 18 19 20 21 22 23 24 25 26 27 28 29 3…" at bounding box center [725, 392] width 960 height 16
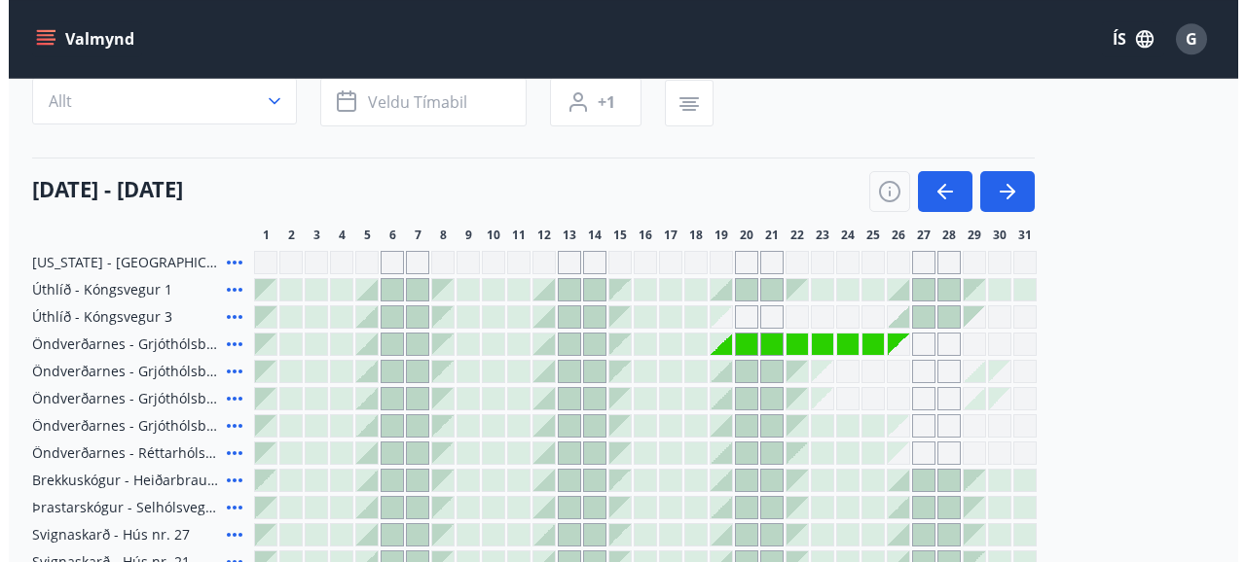
scroll to position [187, 0]
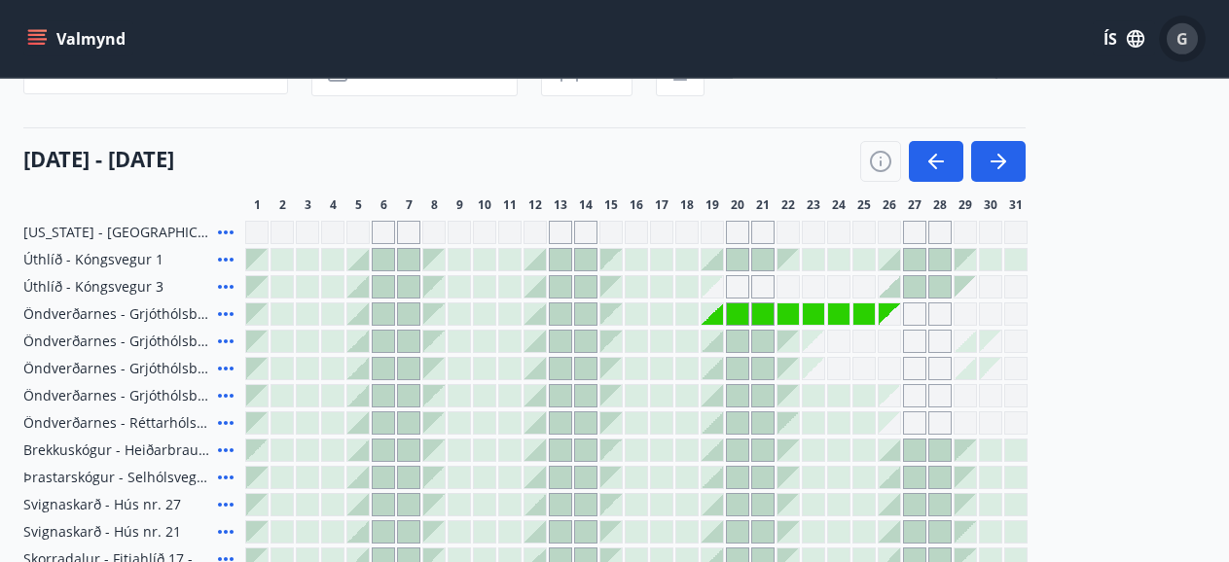
click at [1179, 41] on span "G" at bounding box center [1183, 38] width 12 height 21
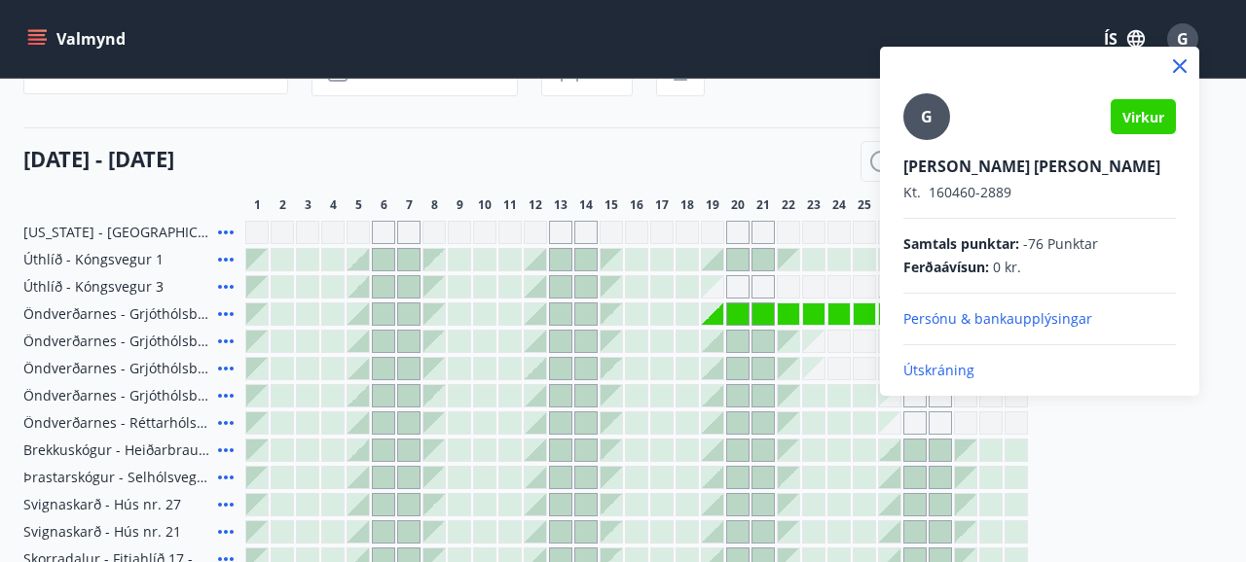
click at [938, 373] on p "Útskráning" at bounding box center [1039, 370] width 272 height 19
